Goal: Information Seeking & Learning: Learn about a topic

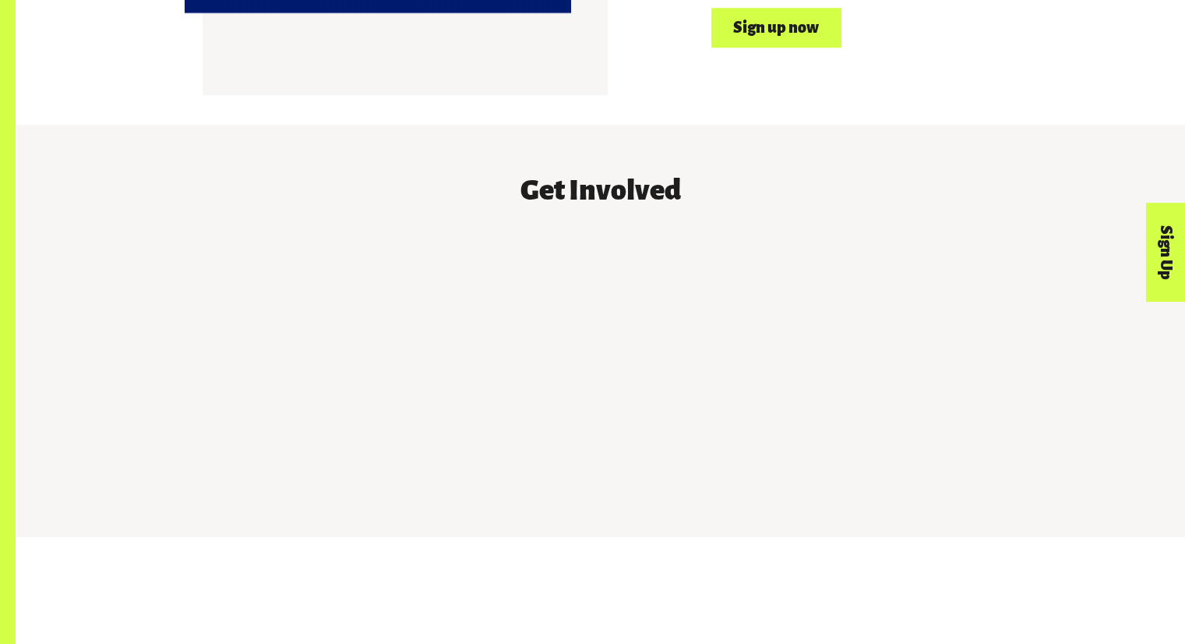
scroll to position [1320, 0]
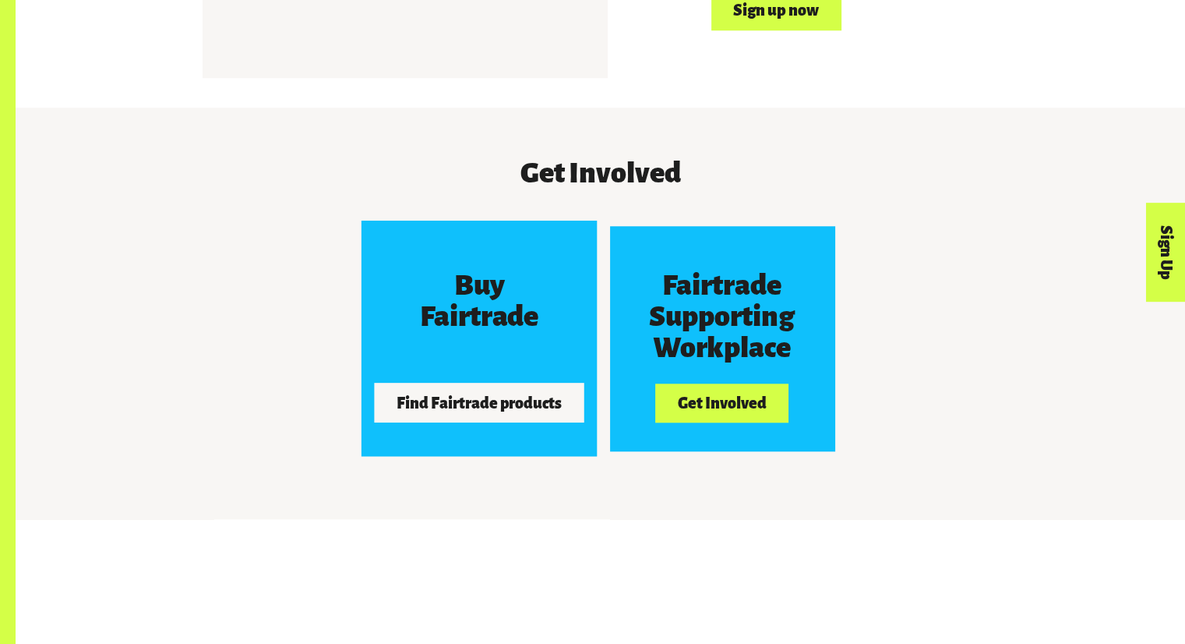
click at [505, 390] on button "Find Fairtrade products" at bounding box center [479, 402] width 210 height 39
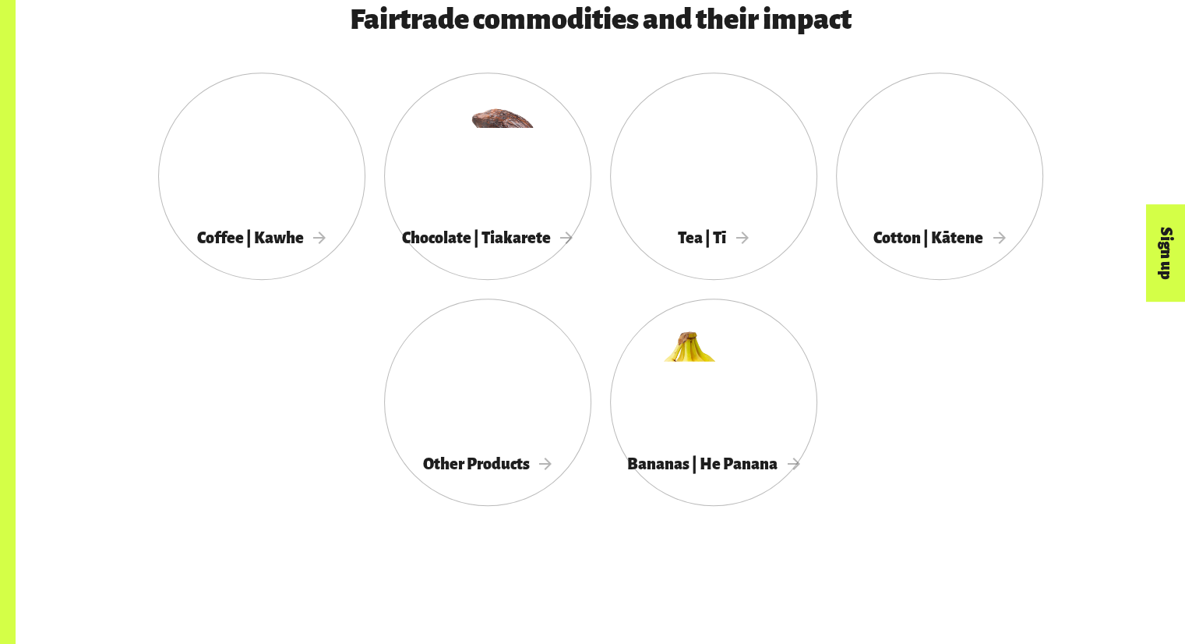
scroll to position [892, 0]
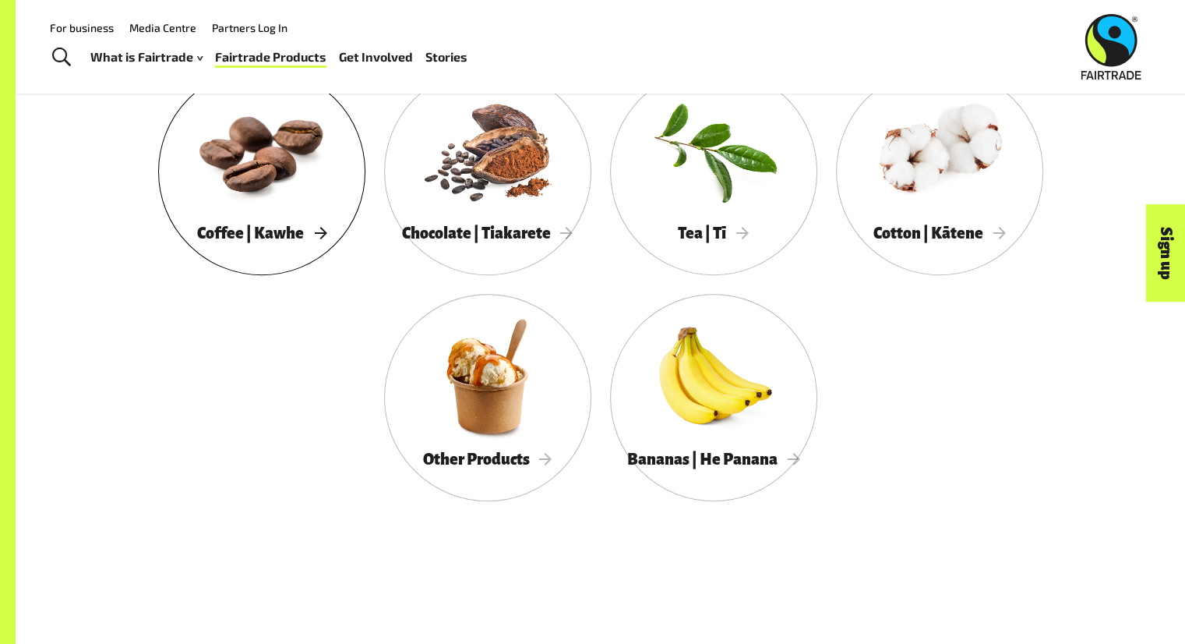
click at [279, 191] on div at bounding box center [261, 150] width 207 height 135
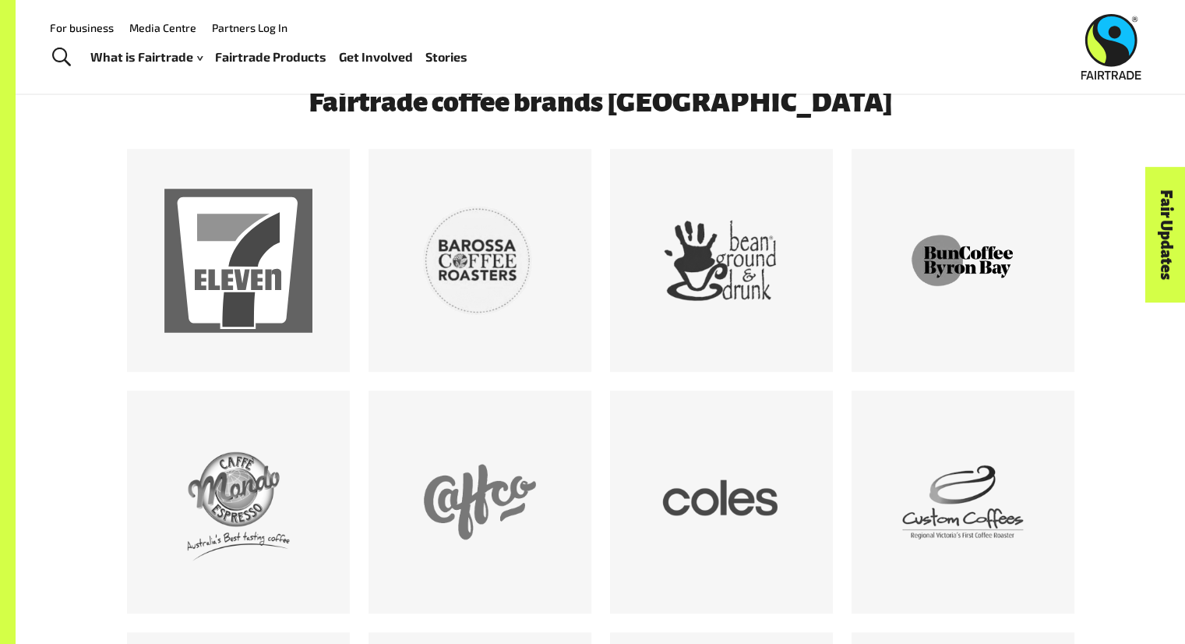
scroll to position [853, 0]
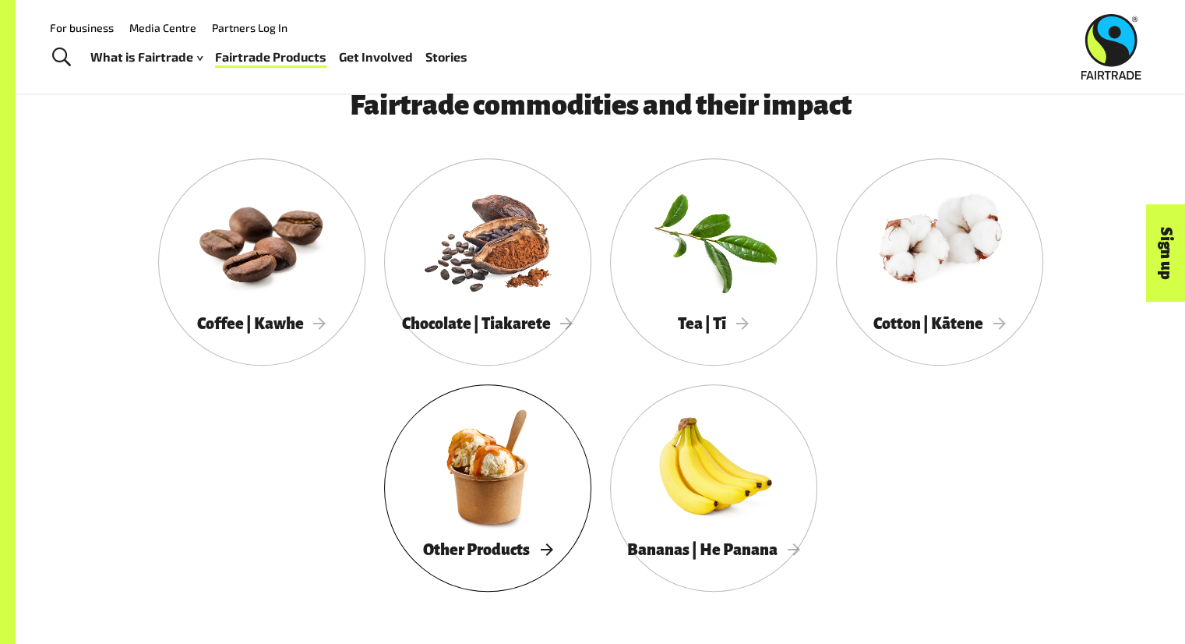
scroll to position [776, 0]
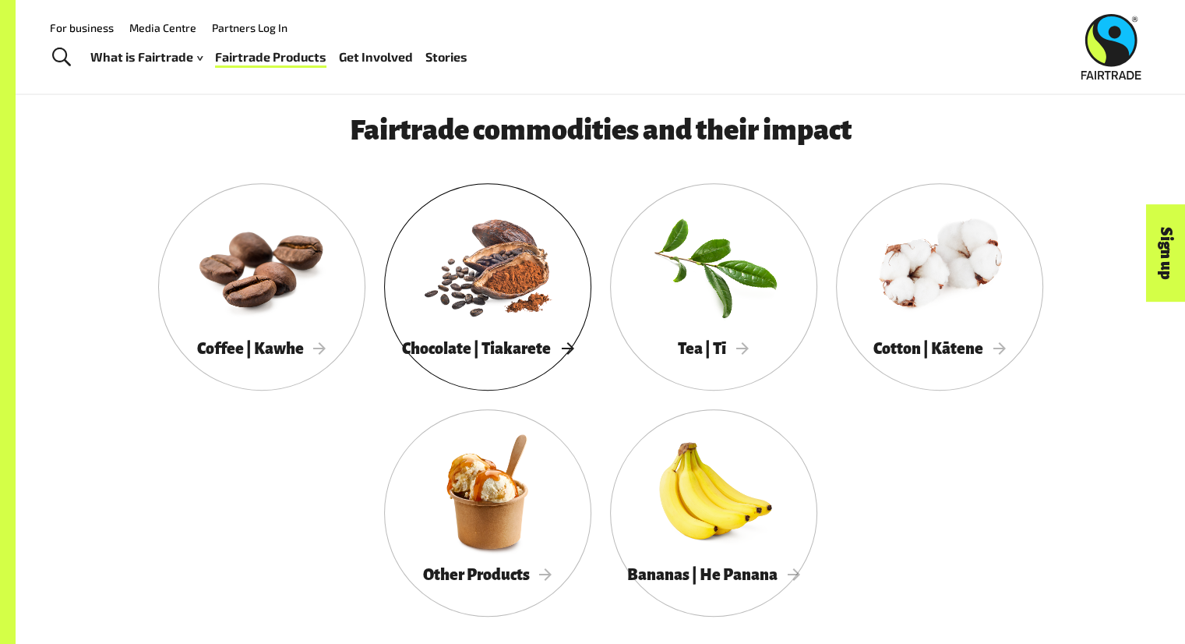
click at [495, 300] on div at bounding box center [487, 265] width 207 height 135
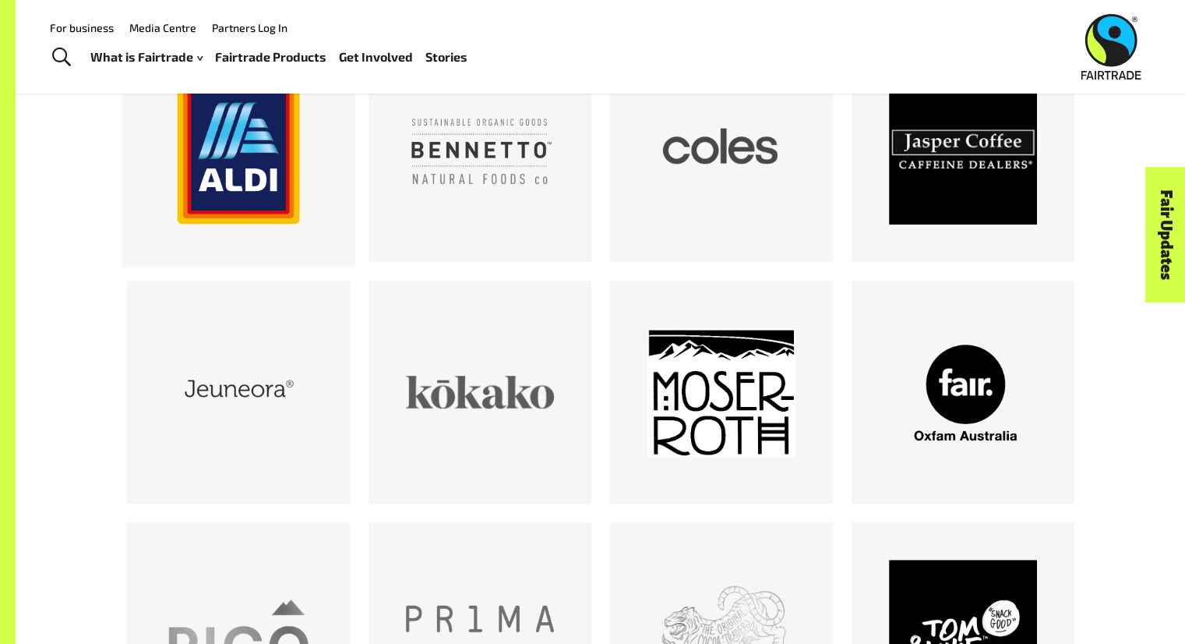
scroll to position [963, 0]
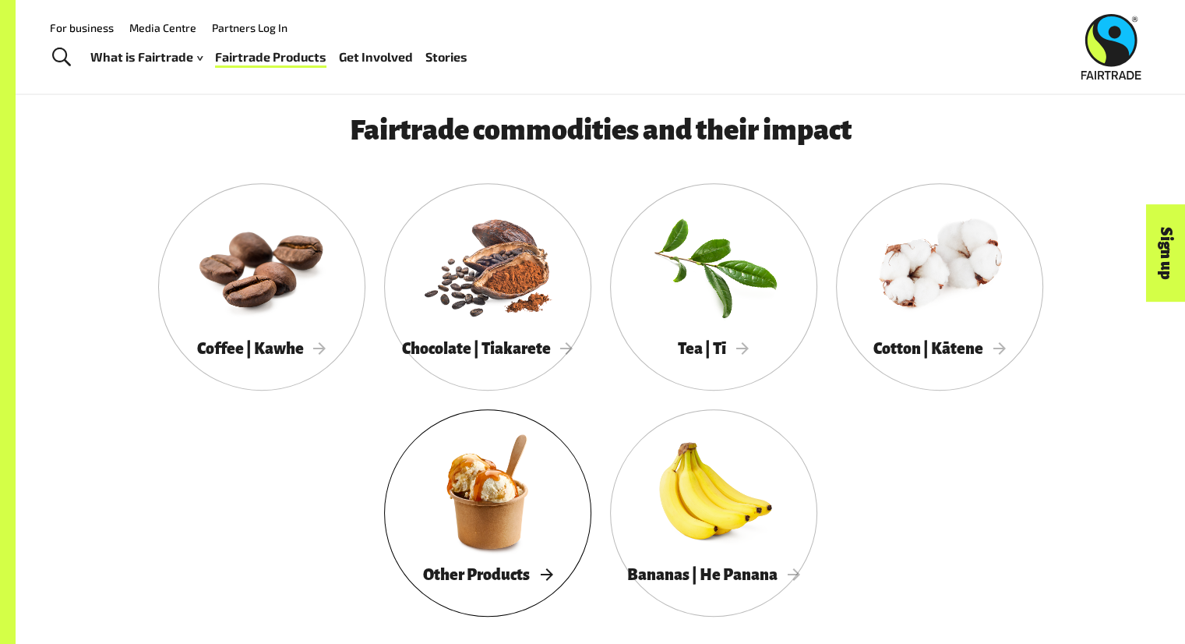
click at [443, 485] on div at bounding box center [487, 491] width 207 height 135
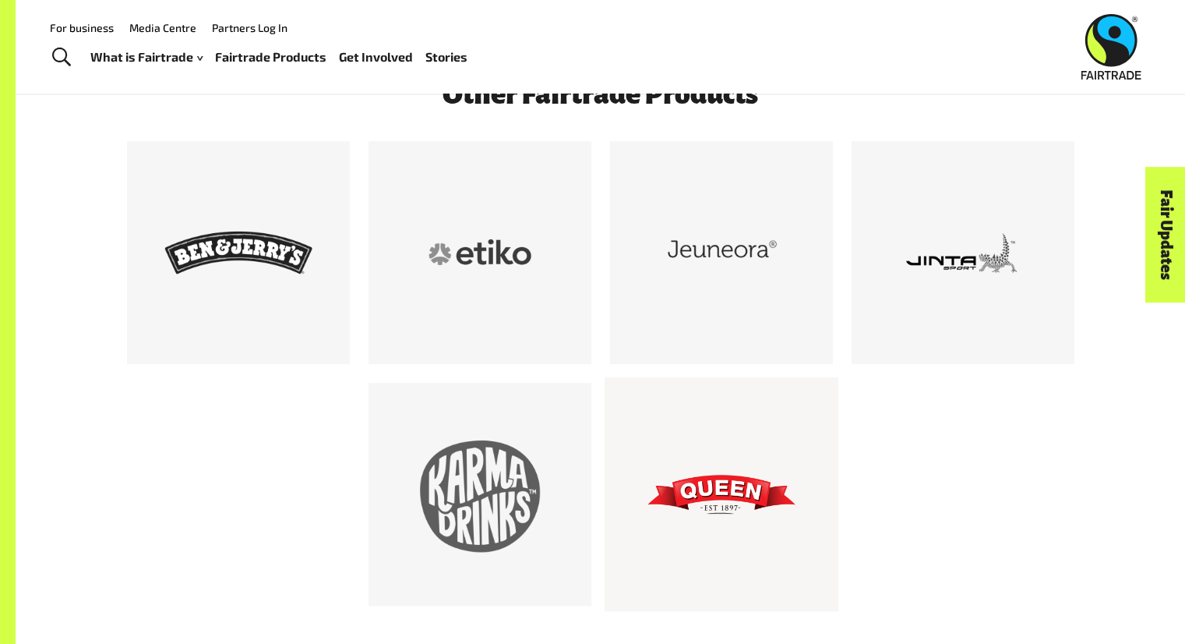
scroll to position [846, 0]
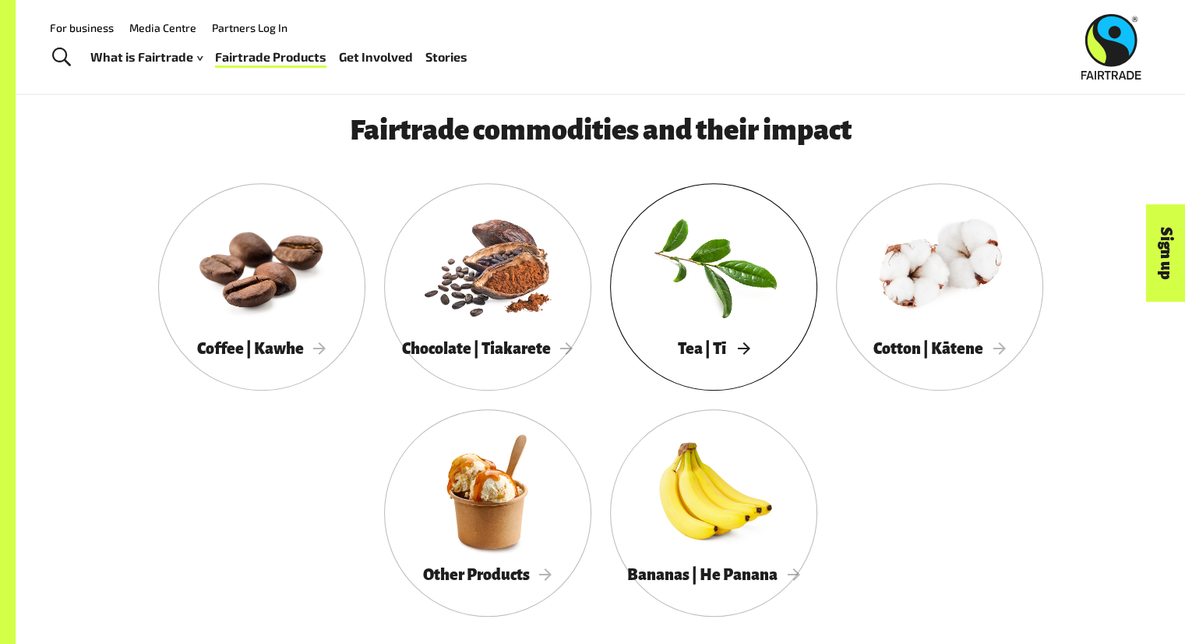
click at [760, 286] on div at bounding box center [713, 265] width 207 height 135
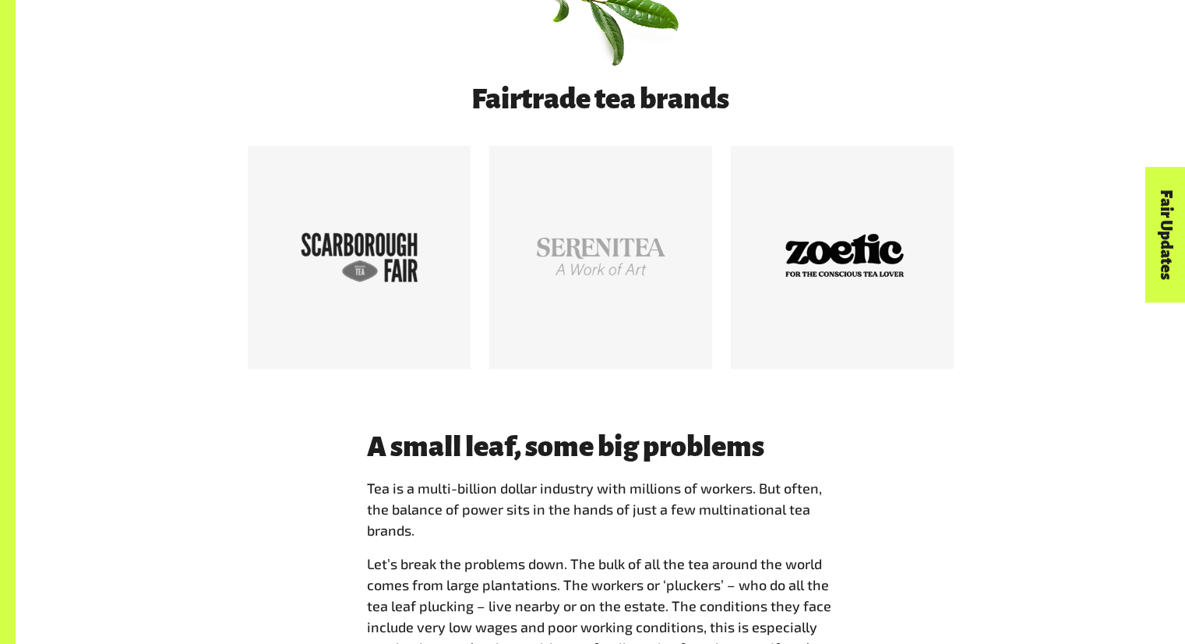
scroll to position [844, 0]
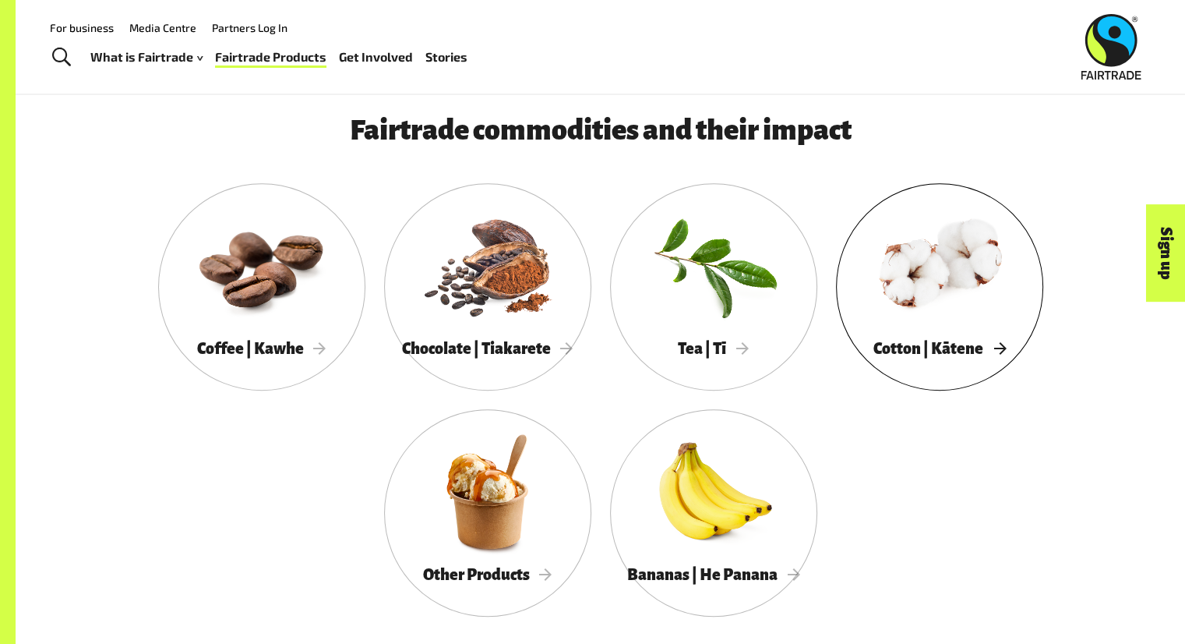
click at [927, 316] on div at bounding box center [939, 265] width 207 height 135
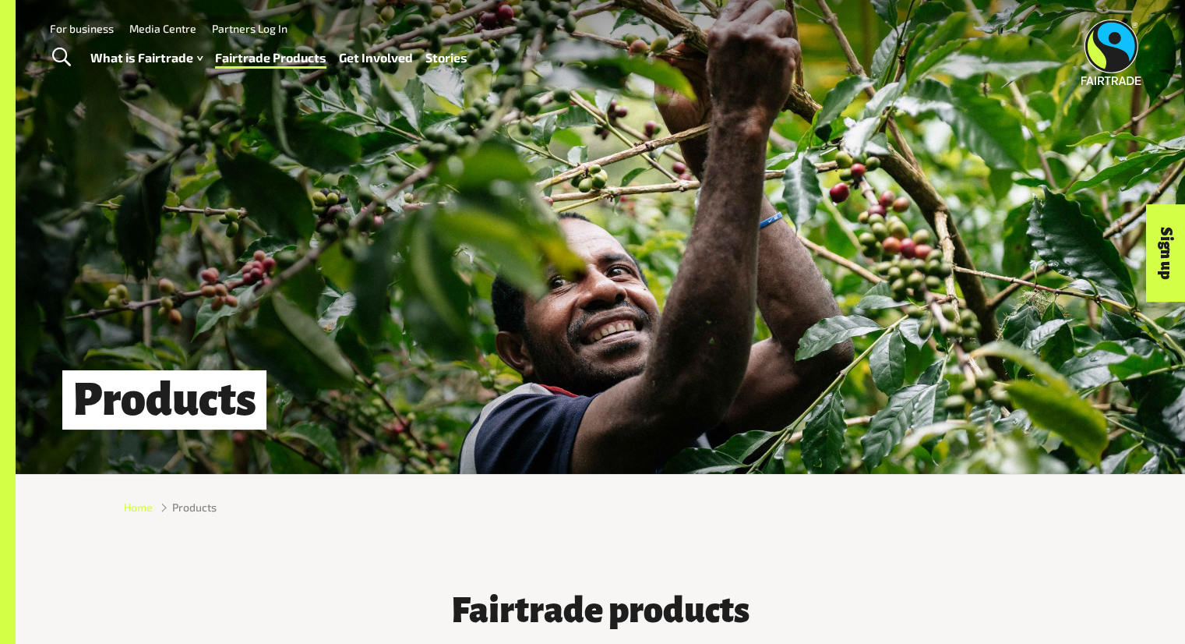
click at [145, 513] on span "Home" at bounding box center [138, 507] width 29 height 16
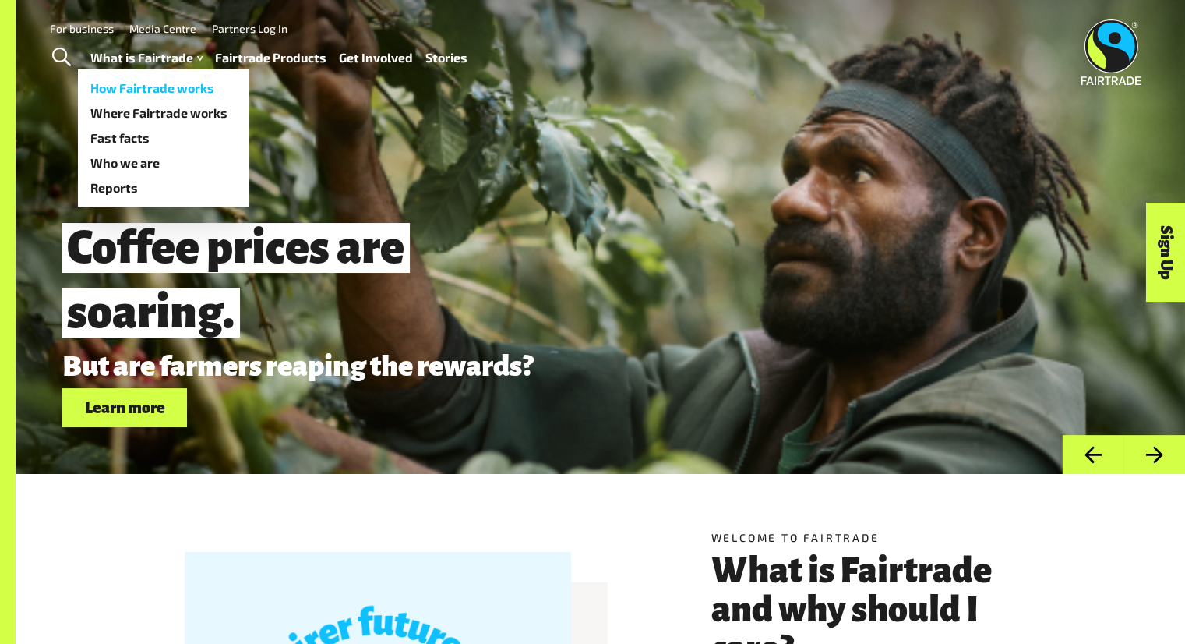
click at [164, 90] on link "How Fairtrade works" at bounding box center [163, 88] width 171 height 25
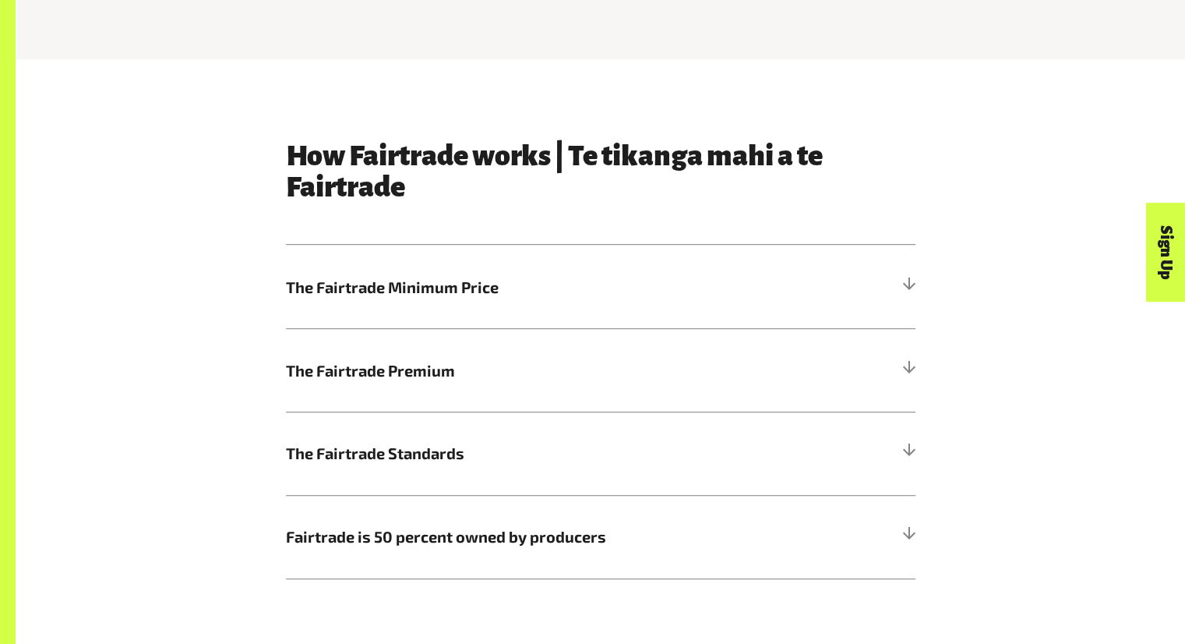
scroll to position [756, 0]
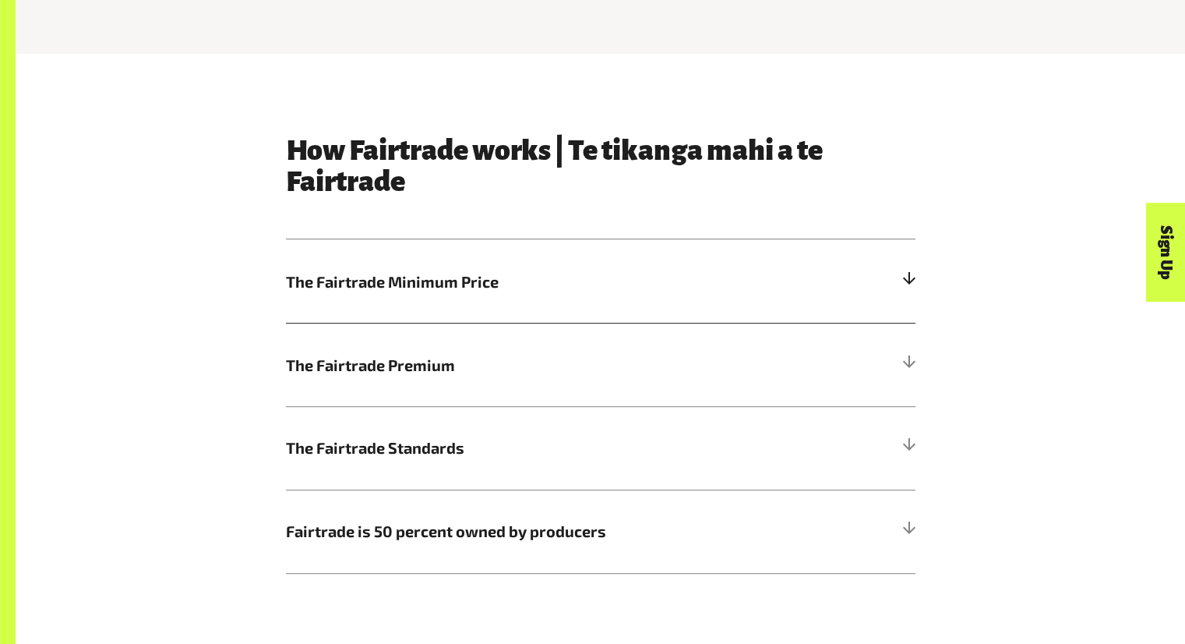
click at [897, 278] on h5 "The Fairtrade Minimum Price" at bounding box center [601, 280] width 630 height 83
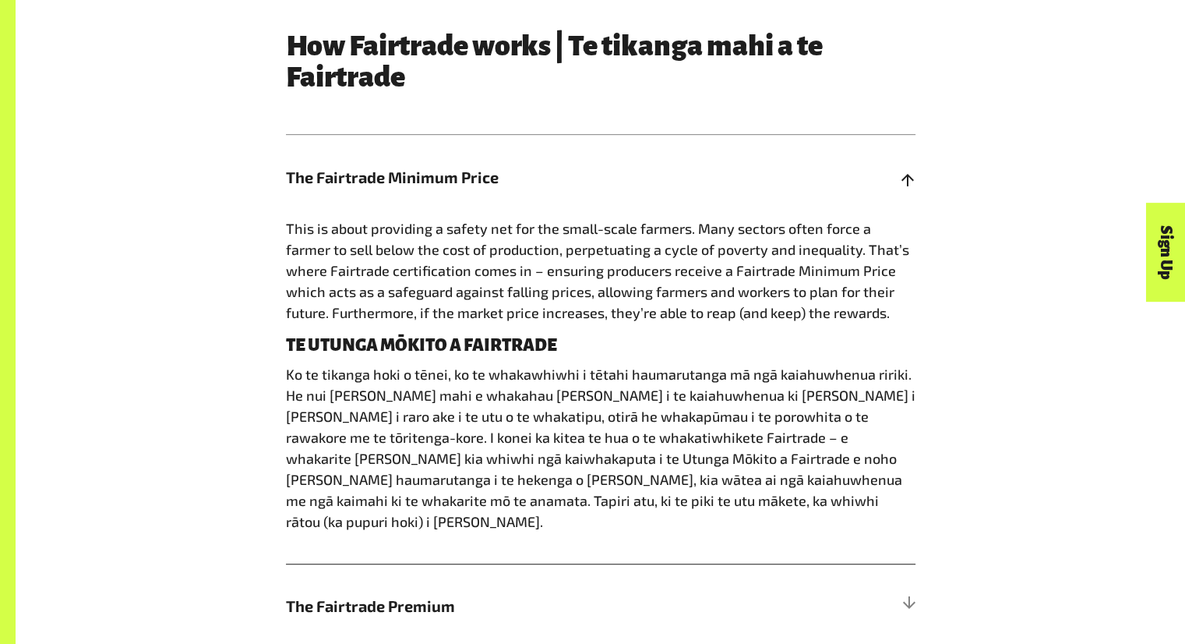
scroll to position [866, 0]
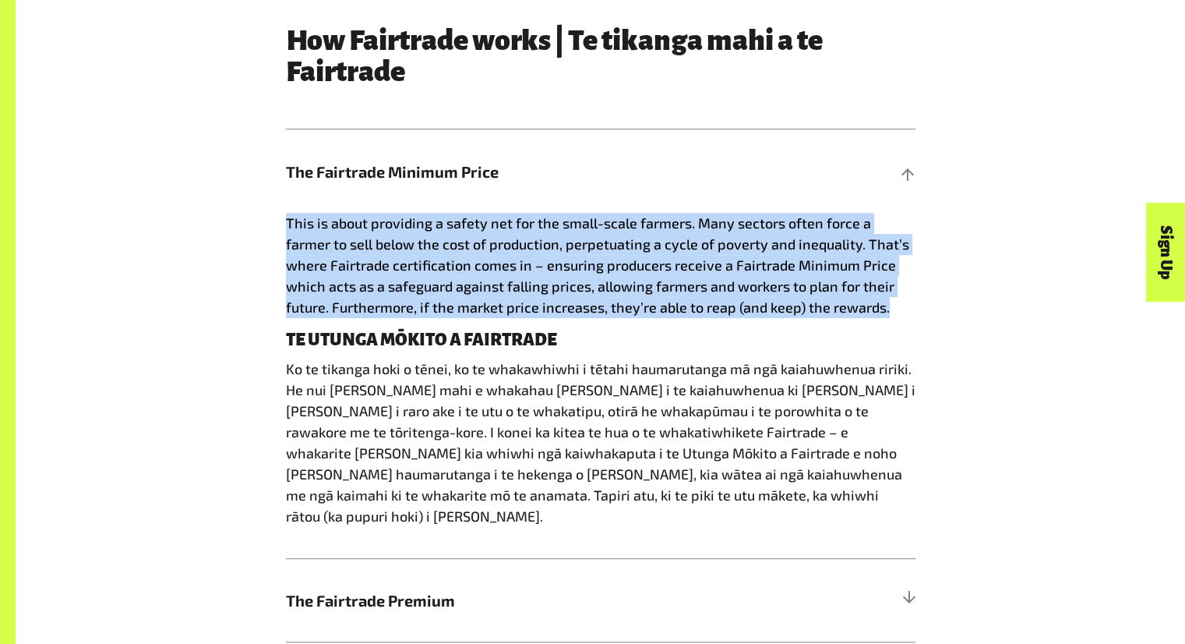
drag, startPoint x: 838, startPoint y: 311, endPoint x: 256, endPoint y: 235, distance: 587.2
click at [256, 235] on div "How Fairtrade works | Te tikanga mahi a te Fairtrade The Fairtrade Minimum Pric…" at bounding box center [601, 416] width 973 height 783
copy span "This is about providing a safety net for the small-scale farmers. Many sectors …"
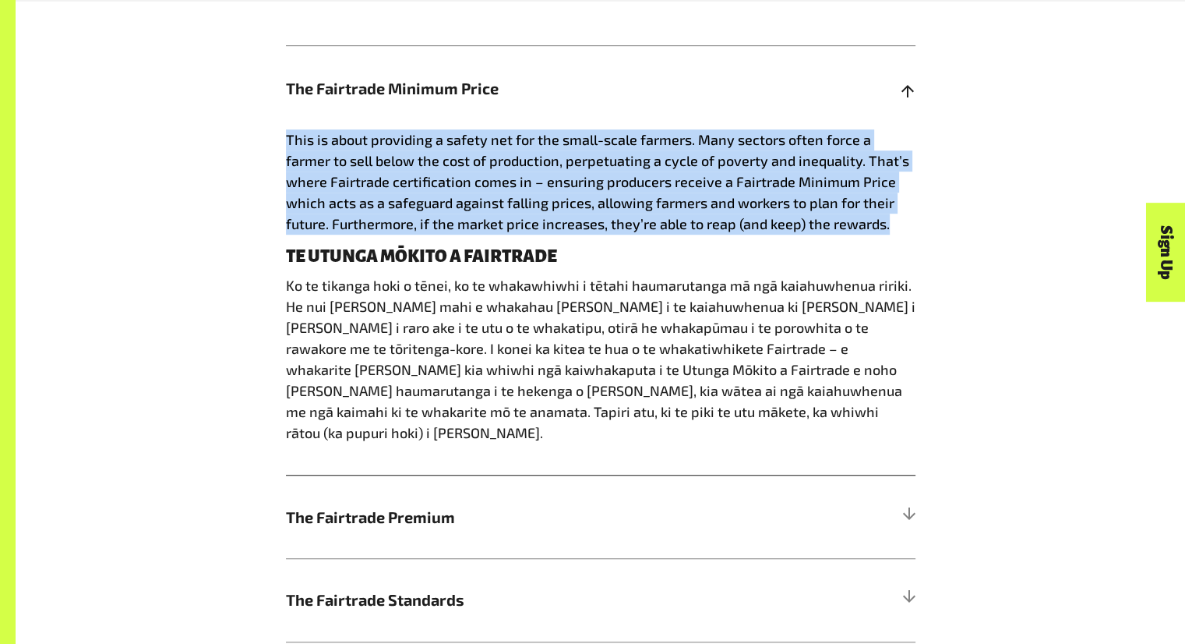
scroll to position [950, 0]
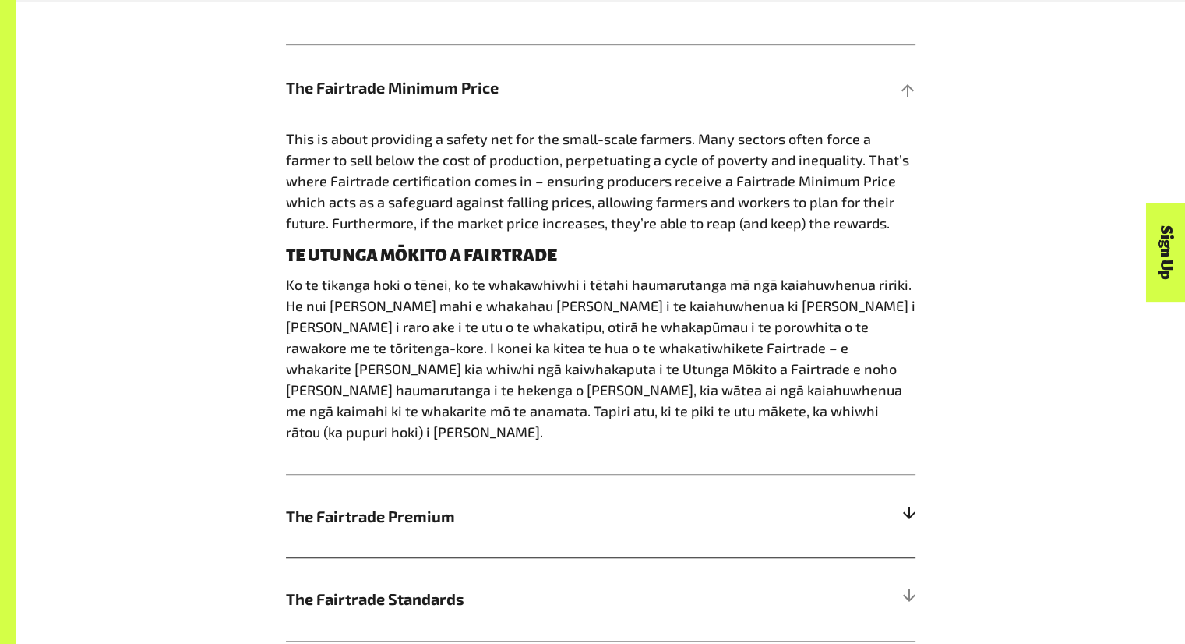
click at [480, 478] on h5 "The Fairtrade Premium" at bounding box center [601, 515] width 630 height 83
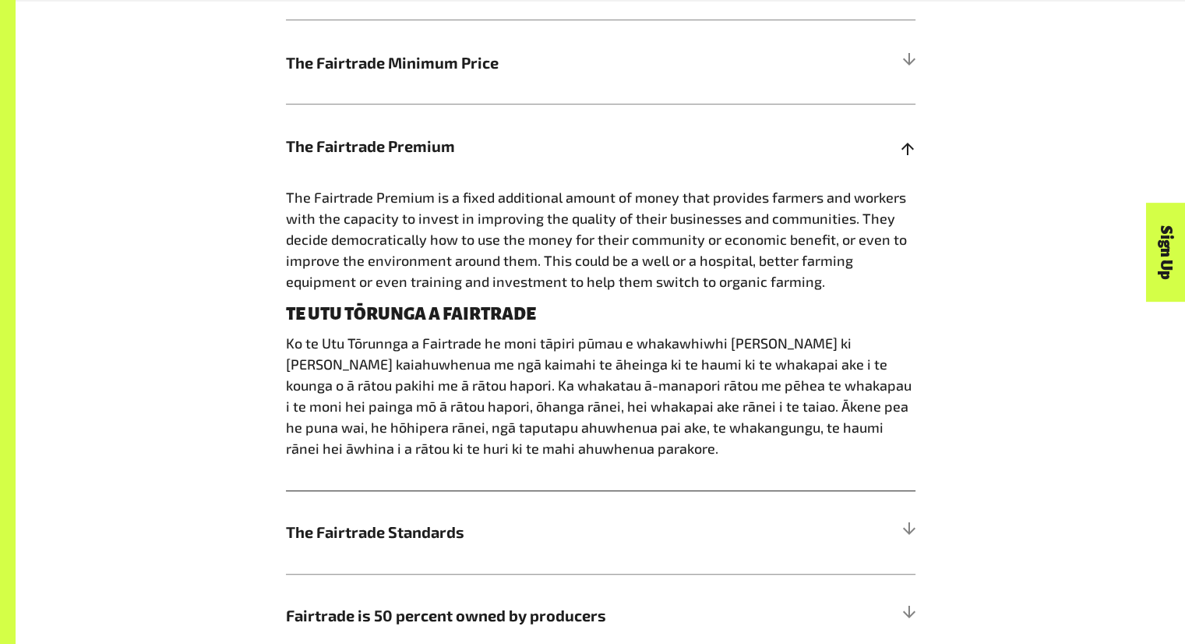
scroll to position [977, 0]
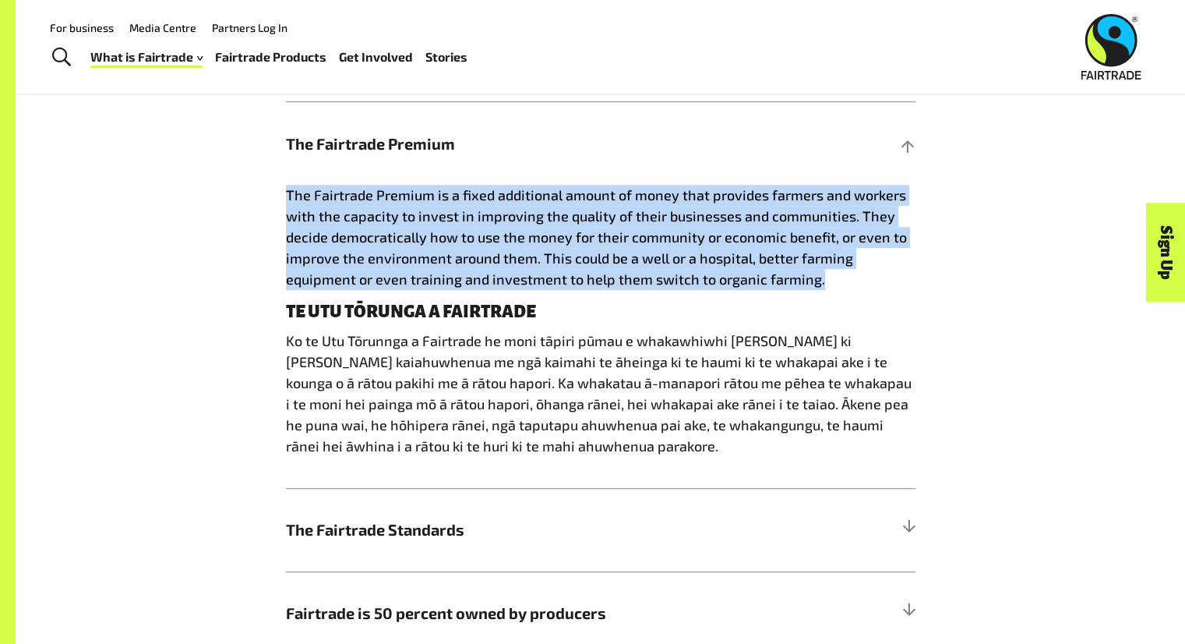
drag, startPoint x: 839, startPoint y: 290, endPoint x: 282, endPoint y: 199, distance: 564.7
click at [282, 199] on div "How Fairtrade works | Te tikanga mahi a te Fairtrade The Fairtrade Minimum Pric…" at bounding box center [601, 283] width 648 height 741
copy span "The Fairtrade Premium is a fixed additional amount of money that provides farme…"
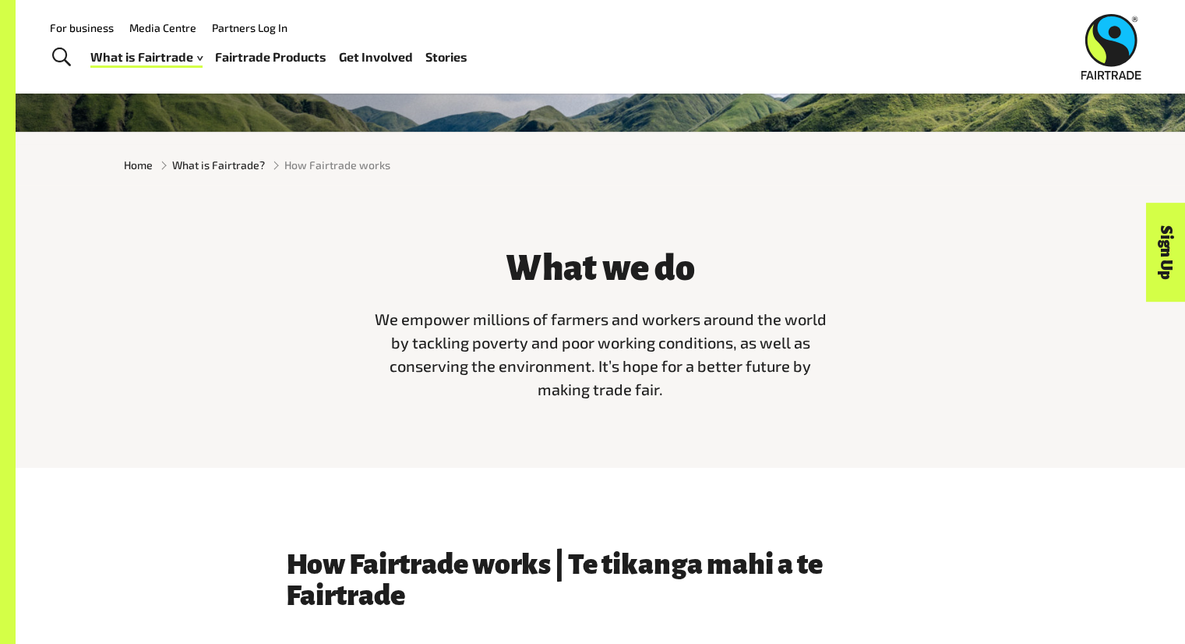
scroll to position [0, 0]
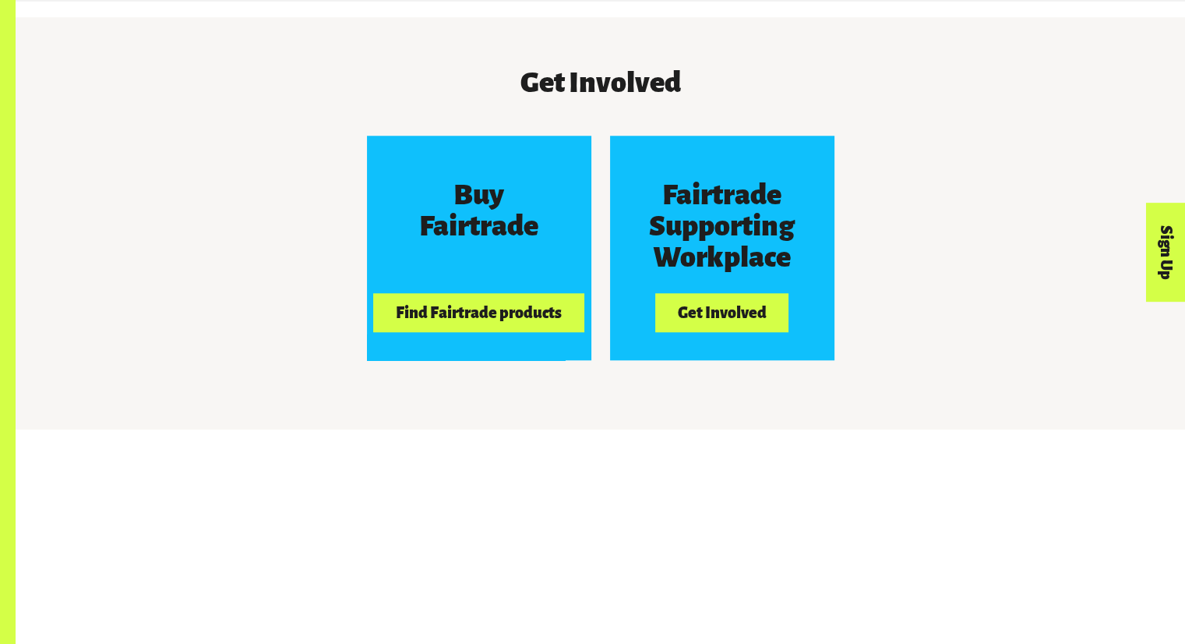
scroll to position [1421, 0]
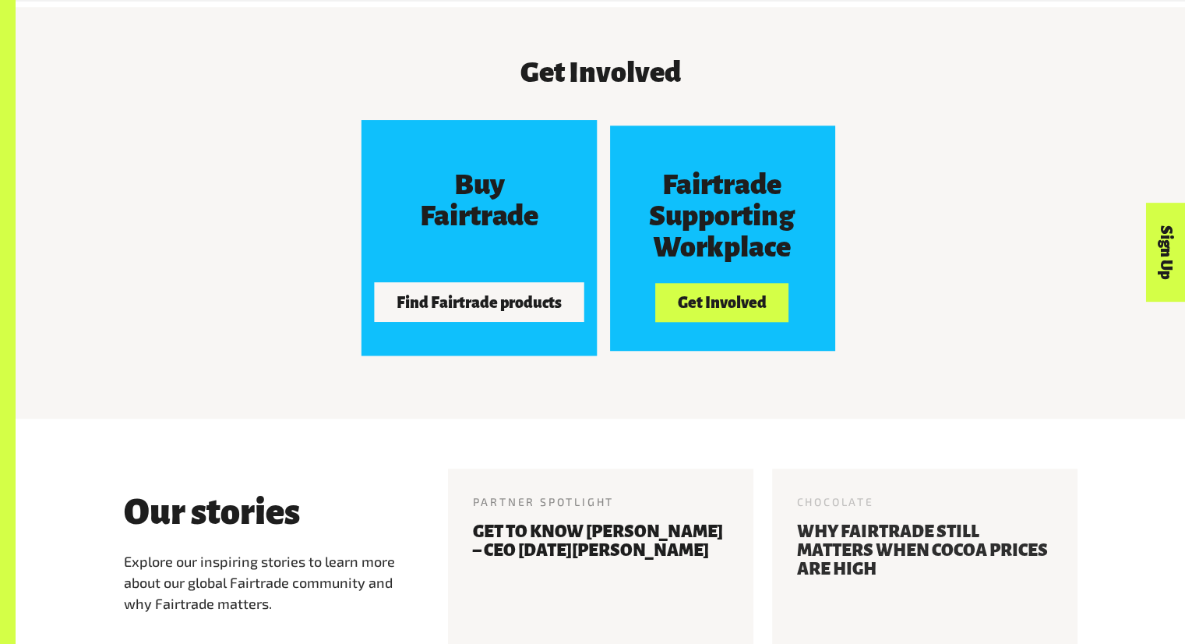
click at [496, 307] on button "Find Fairtrade products" at bounding box center [479, 302] width 210 height 39
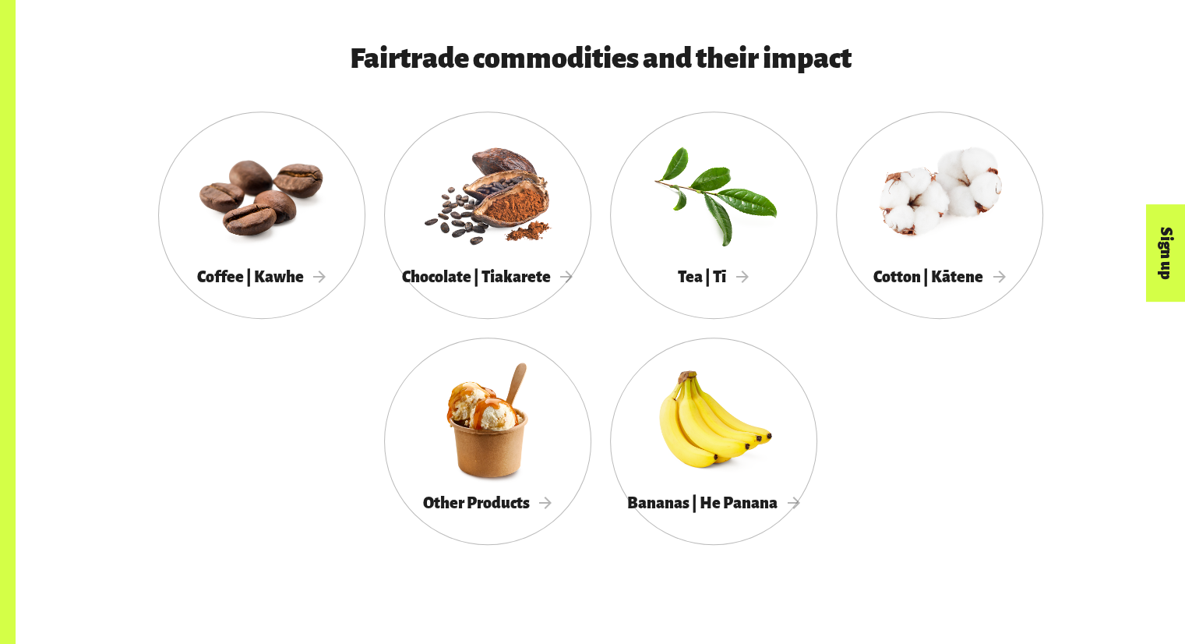
scroll to position [848, 0]
click at [467, 241] on div at bounding box center [487, 193] width 207 height 135
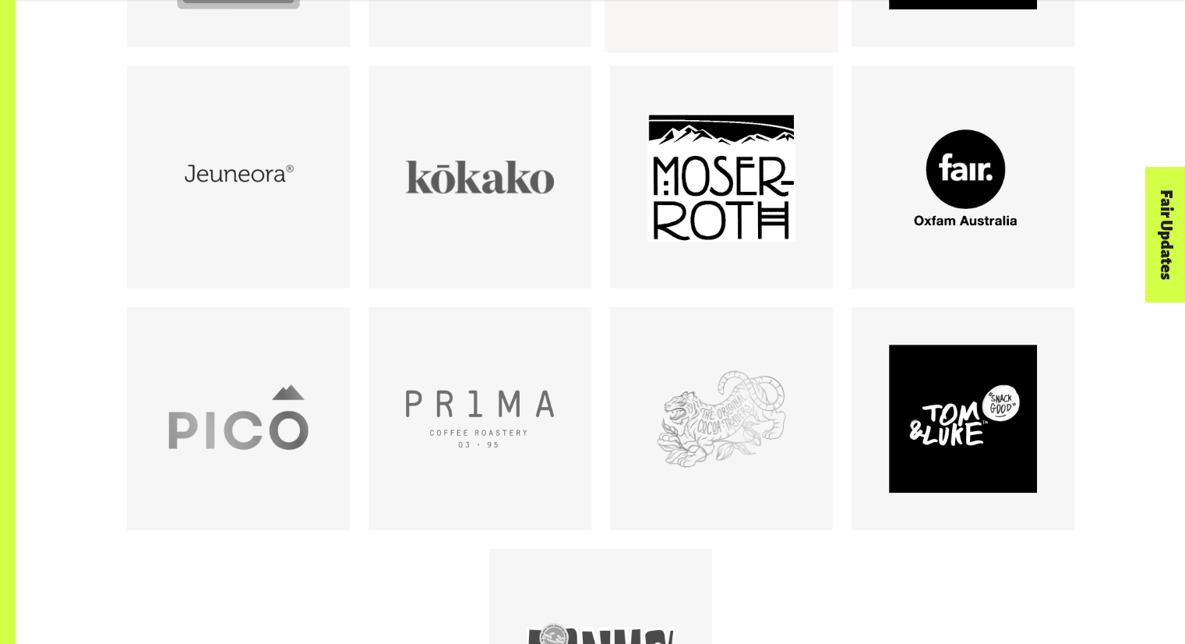
scroll to position [1244, 0]
